Goal: Task Accomplishment & Management: Complete application form

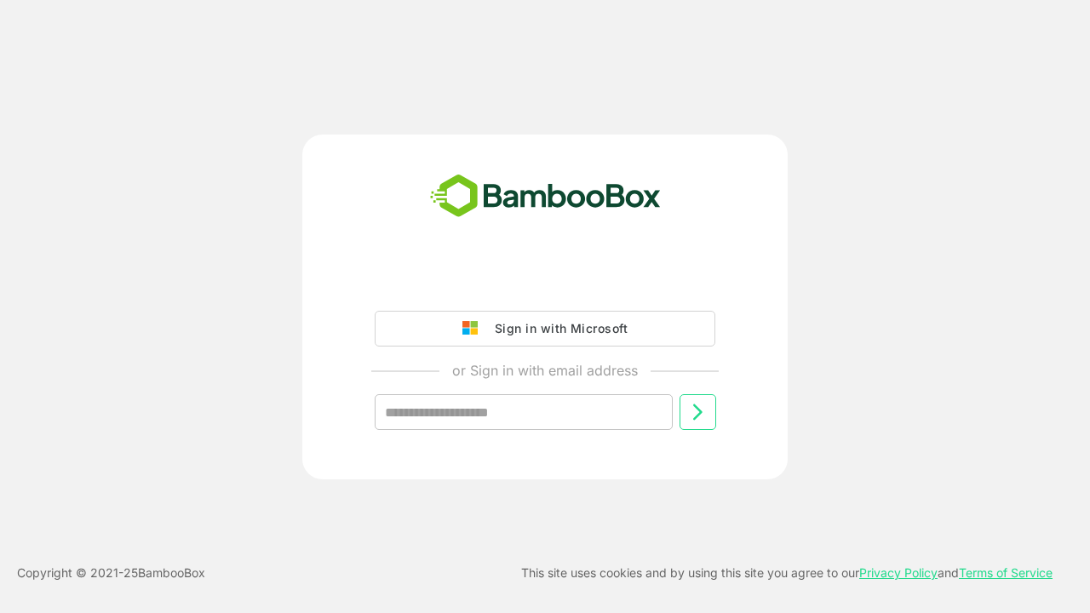
type input "**********"
click at [697, 412] on icon at bounding box center [697, 412] width 20 height 20
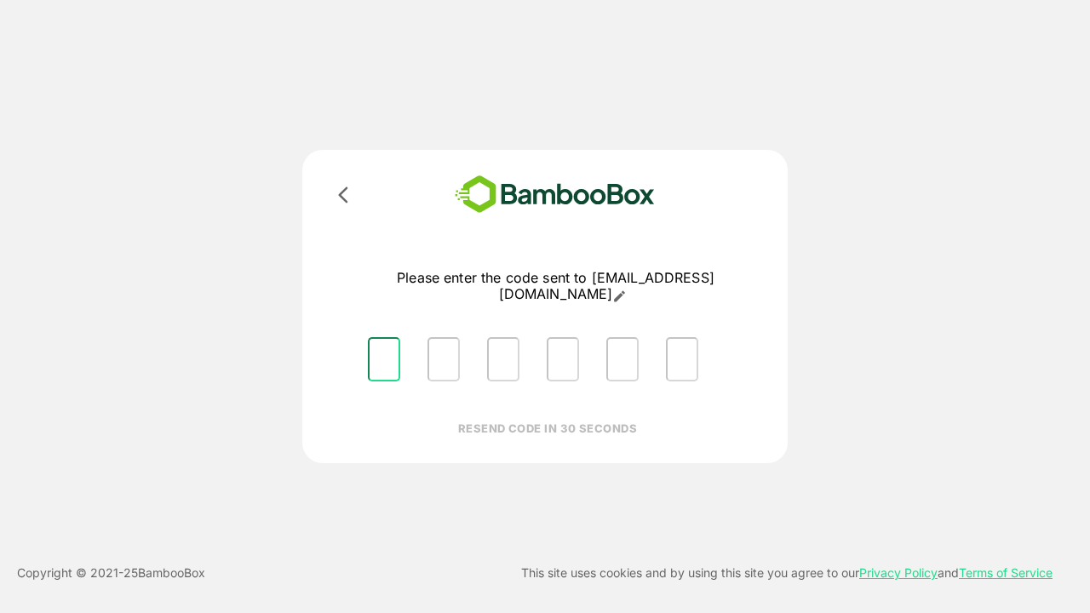
type input "*"
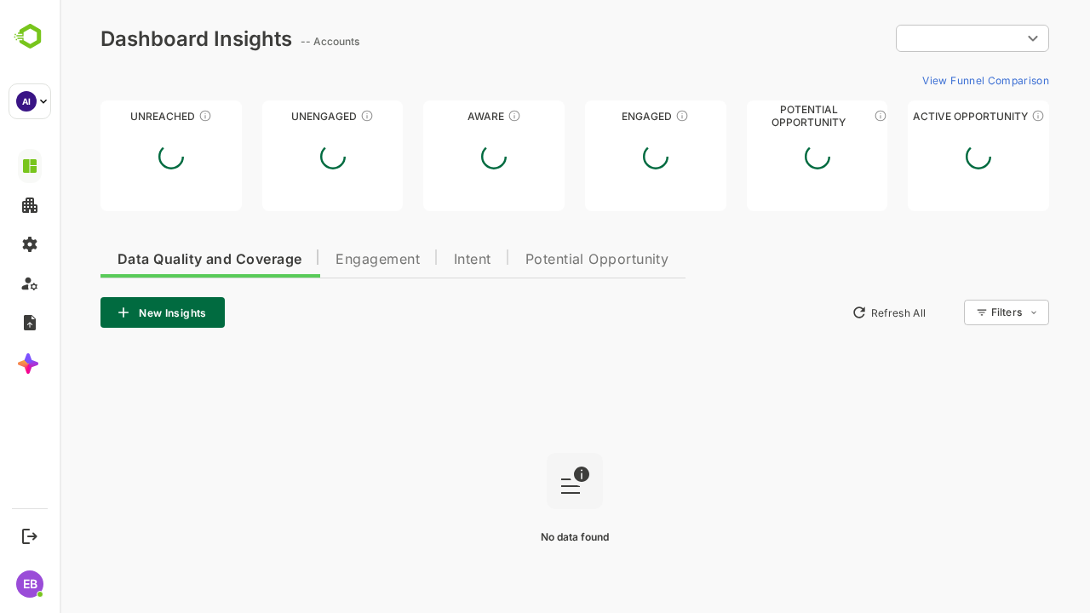
type input "**********"
